Goal: Obtain resource: Download file/media

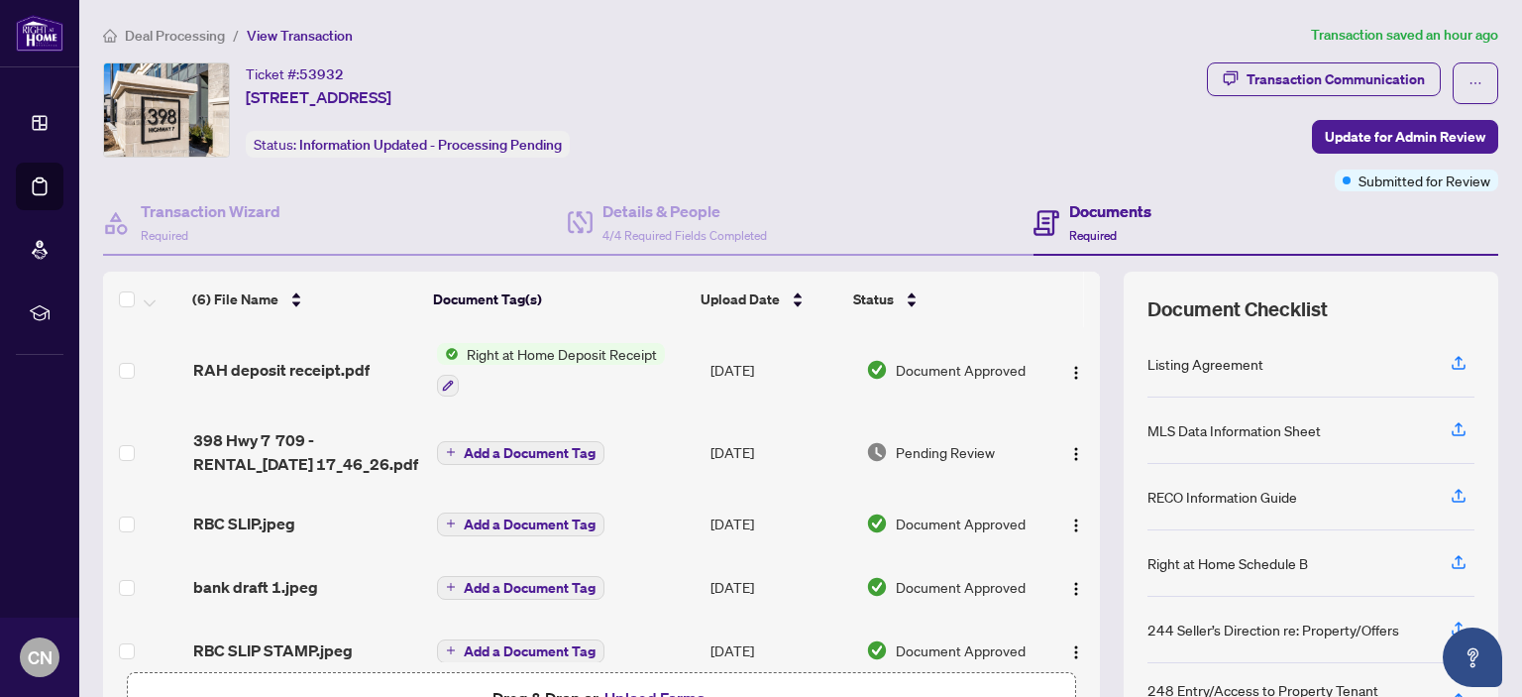
click at [474, 354] on span "Right at Home Deposit Receipt" at bounding box center [562, 354] width 206 height 22
click at [442, 379] on icon "button" at bounding box center [448, 385] width 12 height 12
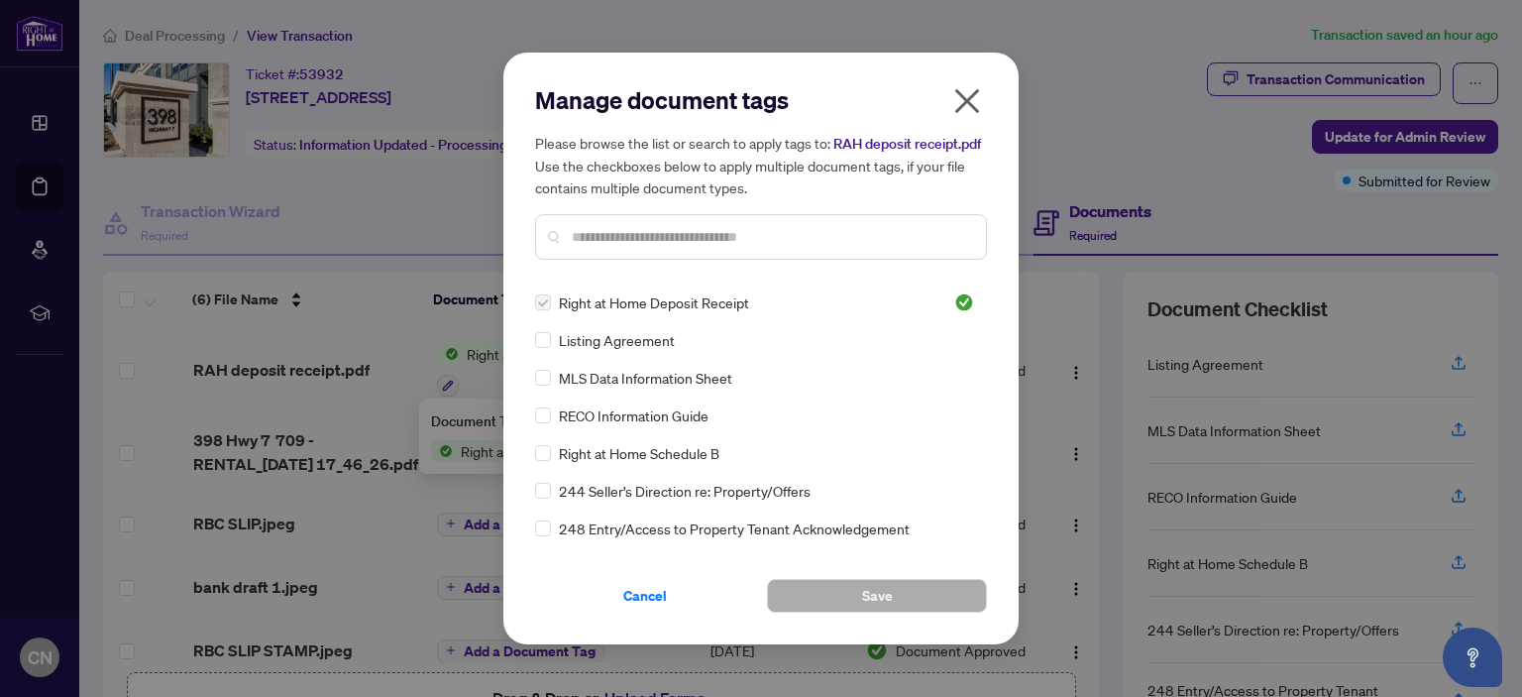
click at [963, 89] on icon "close" at bounding box center [967, 101] width 25 height 25
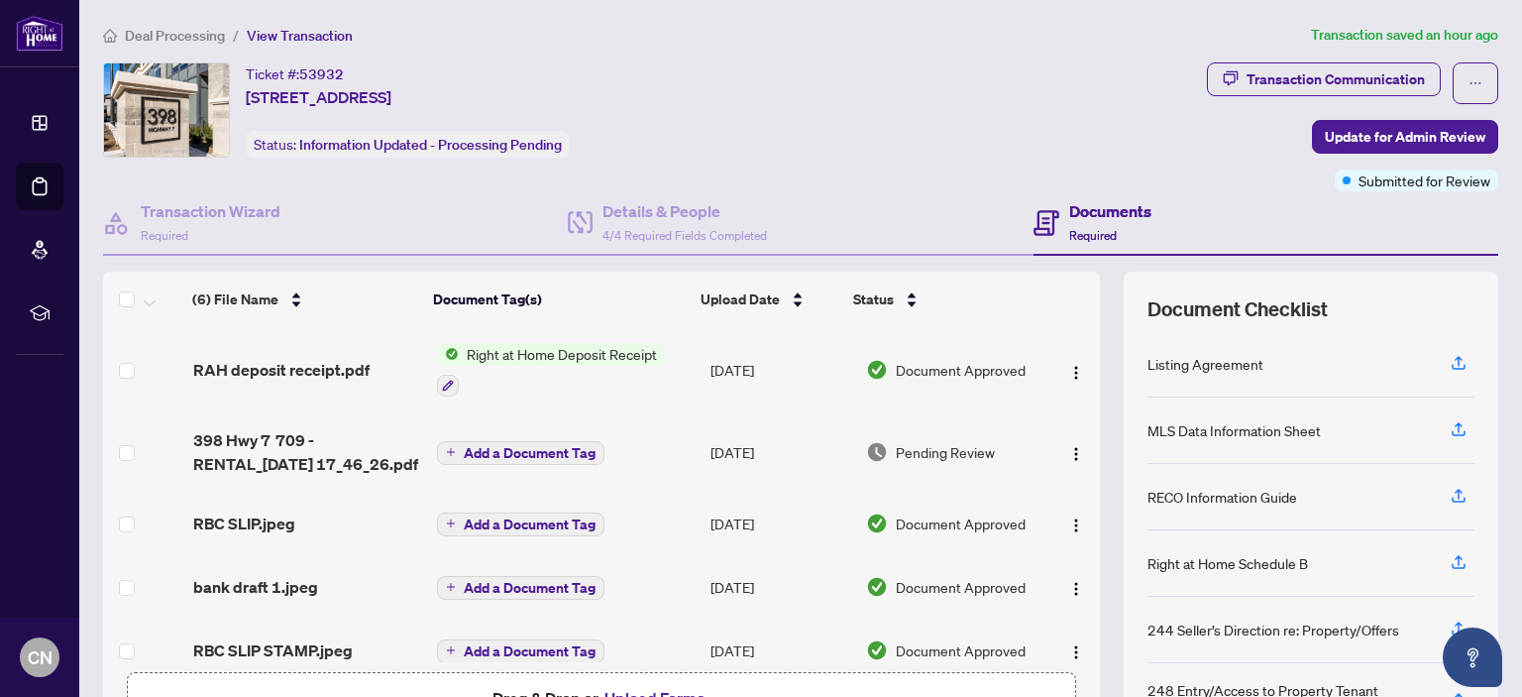
click at [531, 346] on span "Right at Home Deposit Receipt" at bounding box center [562, 354] width 206 height 22
click at [309, 368] on span "RAH deposit receipt.pdf" at bounding box center [281, 370] width 176 height 24
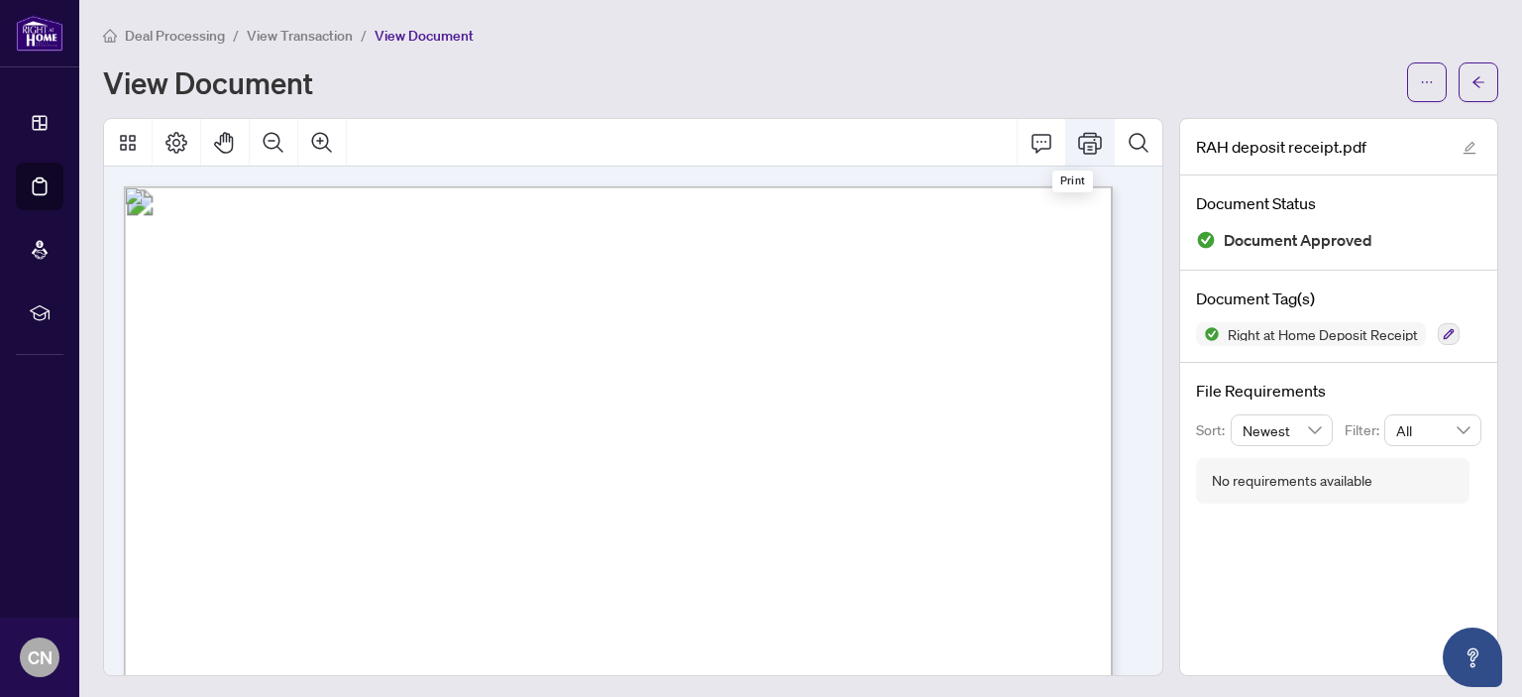
click at [1082, 140] on icon "Print" at bounding box center [1090, 143] width 24 height 24
